Goal: Transaction & Acquisition: Purchase product/service

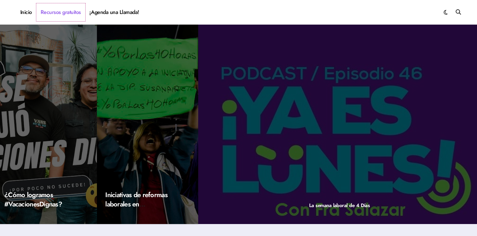
click at [62, 12] on link "Recursos gratuitos" at bounding box center [60, 12] width 49 height 18
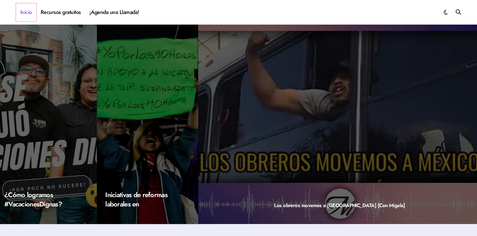
click at [22, 14] on link "Inicio" at bounding box center [26, 12] width 20 height 18
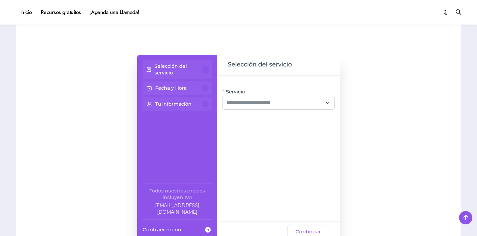
scroll to position [520, 0]
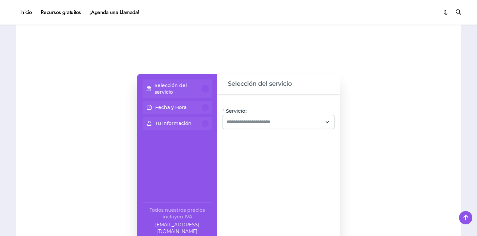
click at [183, 109] on p "Fecha y Hora" at bounding box center [170, 107] width 31 height 7
click at [200, 86] on p "Selección del servicio" at bounding box center [177, 88] width 47 height 13
click at [202, 90] on div at bounding box center [205, 89] width 8 height 8
click at [205, 90] on div at bounding box center [205, 89] width 8 height 8
click at [236, 122] on input "Servicio:" at bounding box center [274, 122] width 96 height 8
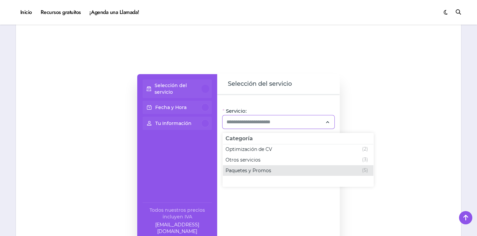
click at [243, 170] on span "Paquetes y Promos" at bounding box center [248, 170] width 46 height 7
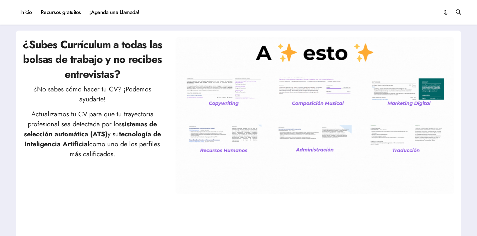
scroll to position [26, 0]
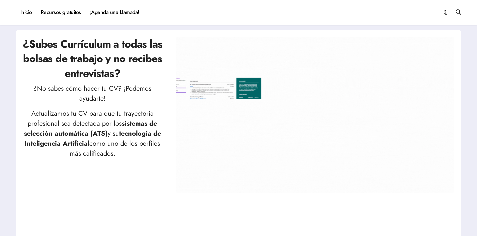
drag, startPoint x: 80, startPoint y: 112, endPoint x: 151, endPoint y: 155, distance: 82.7
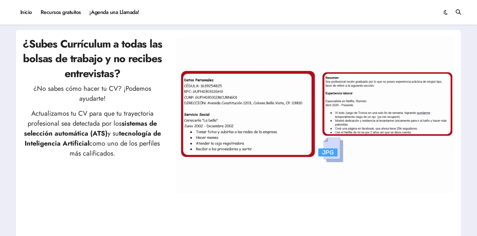
click at [151, 155] on p "Actualizamos tu CV para que tu trayectoria profesional sea detectada por los si…" at bounding box center [92, 134] width 139 height 50
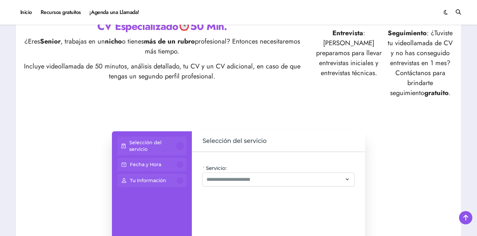
scroll to position [329, 0]
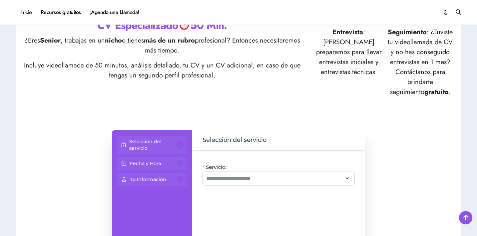
click at [260, 190] on div "Servicio: Oye, hay paquetes especiales con este servicio, ¡consúltalos! CV + Li…" at bounding box center [278, 224] width 173 height 148
click at [260, 186] on div "Servicio: Oye, hay paquetes especiales con este servicio, ¡consúltalos! CV + Li…" at bounding box center [278, 224] width 173 height 148
click at [260, 172] on div at bounding box center [278, 178] width 152 height 13
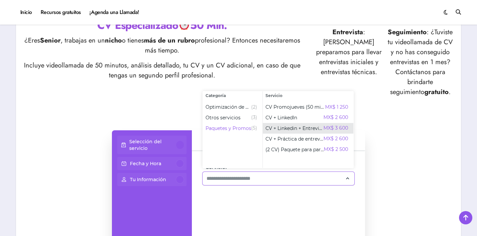
click at [275, 131] on span "CV + Linkedin + Entrevista" at bounding box center [294, 128] width 58 height 7
type input "**********"
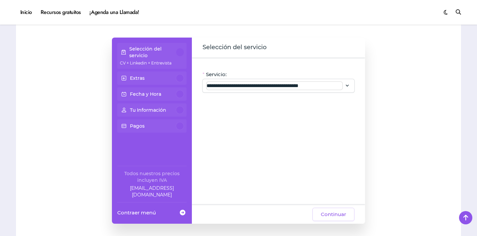
scroll to position [446, 0]
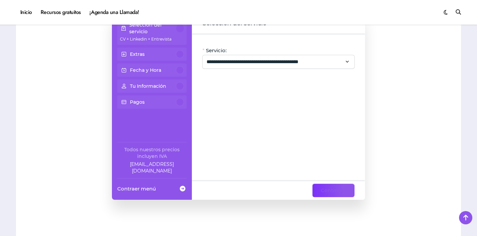
click at [335, 189] on span "Continuar" at bounding box center [332, 191] width 25 height 8
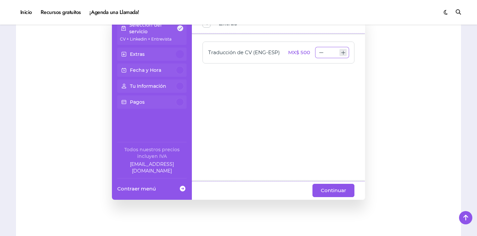
type input "*"
click at [345, 53] on icon "increase number" at bounding box center [342, 52] width 7 height 7
click at [341, 193] on span "Continuar" at bounding box center [332, 191] width 25 height 8
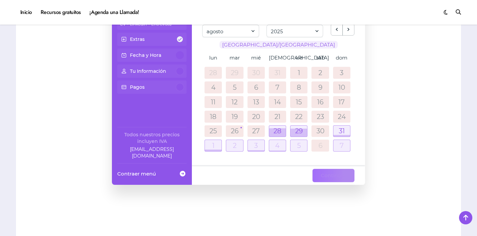
scroll to position [485, 0]
